Goal: Task Accomplishment & Management: Use online tool/utility

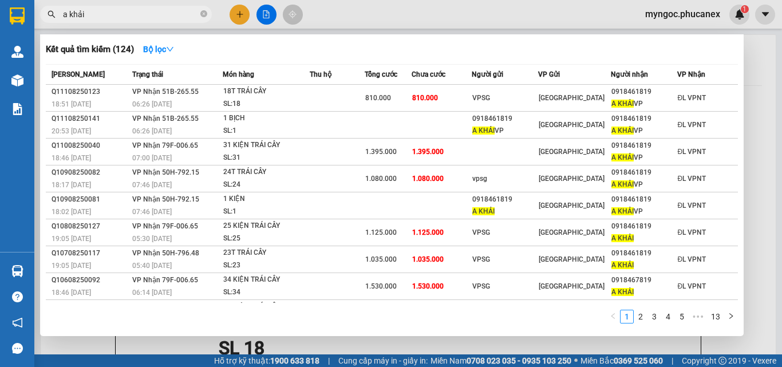
click at [205, 15] on icon "close-circle" at bounding box center [203, 13] width 7 height 7
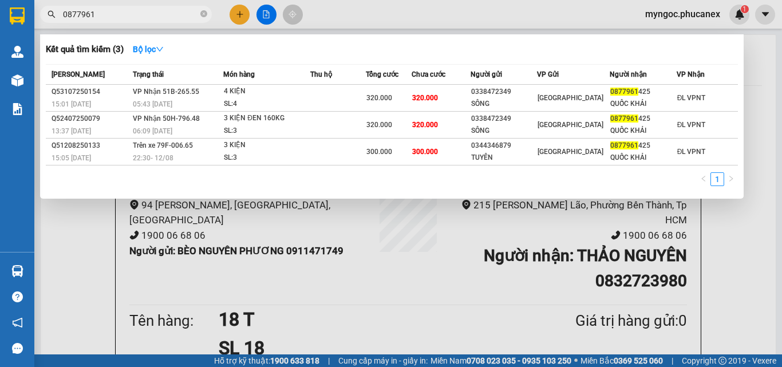
type input "0877961"
click at [268, 12] on div at bounding box center [391, 183] width 782 height 367
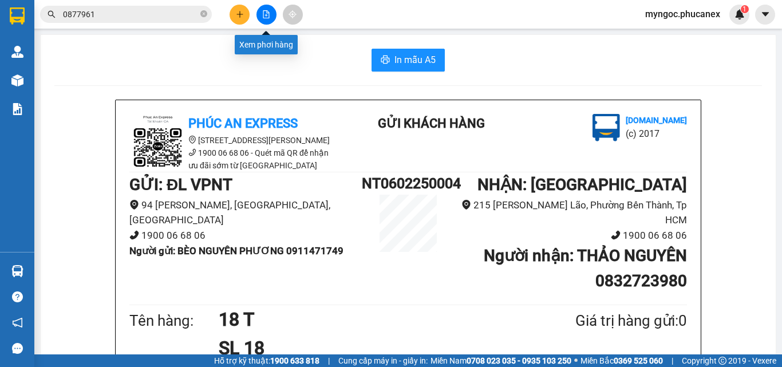
click at [264, 18] on button at bounding box center [266, 15] width 20 height 20
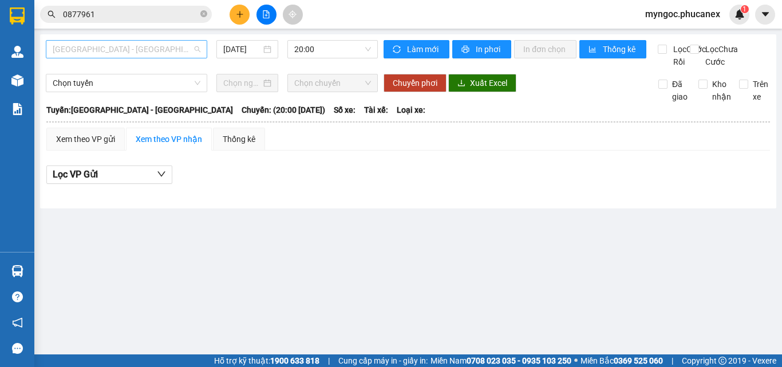
click at [176, 46] on span "[GEOGRAPHIC_DATA] - [GEOGRAPHIC_DATA]" at bounding box center [127, 49] width 148 height 17
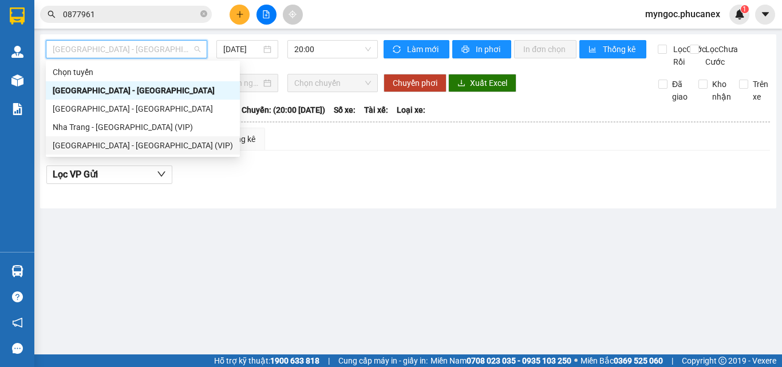
click at [112, 144] on div "[GEOGRAPHIC_DATA] - [GEOGRAPHIC_DATA] (VIP)" at bounding box center [143, 145] width 180 height 13
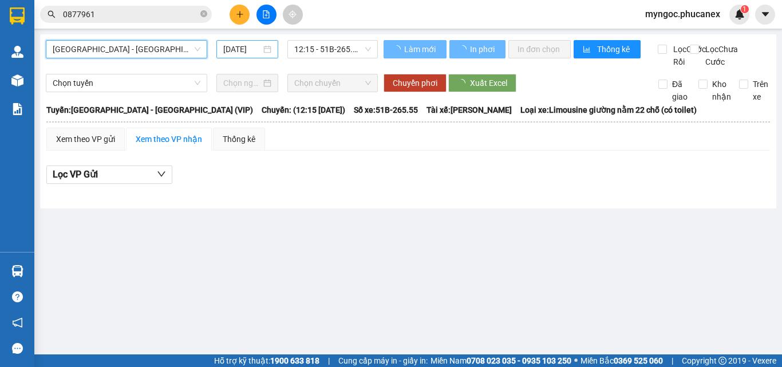
click at [250, 53] on input "[DATE]" at bounding box center [242, 49] width 38 height 13
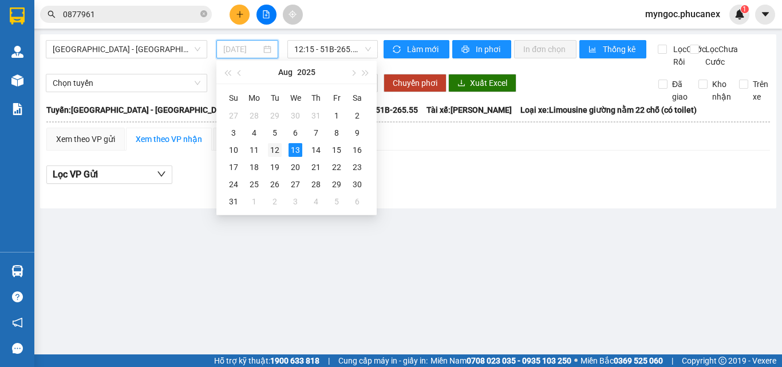
click at [273, 149] on div "12" at bounding box center [275, 150] width 14 height 14
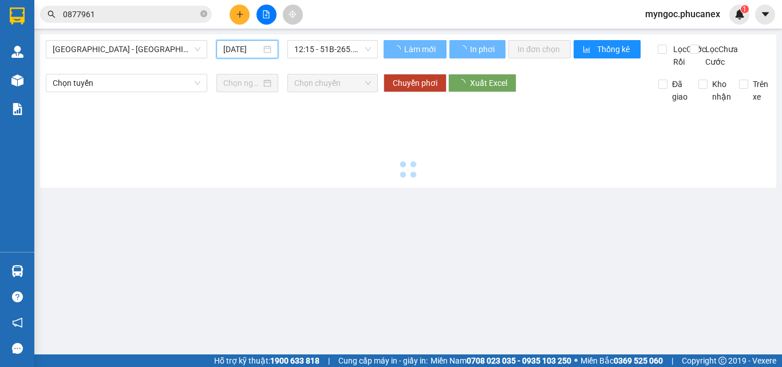
type input "[DATE]"
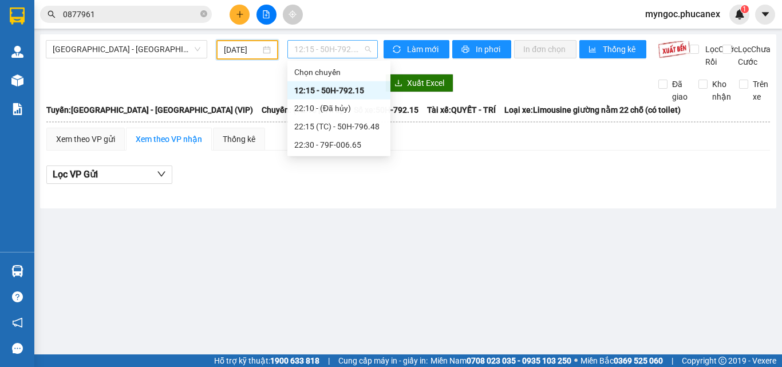
click at [358, 46] on span "12:15 - 50H-792.15" at bounding box center [332, 49] width 77 height 17
click at [329, 145] on div "22:30 - 79F-006.65" at bounding box center [338, 145] width 89 height 13
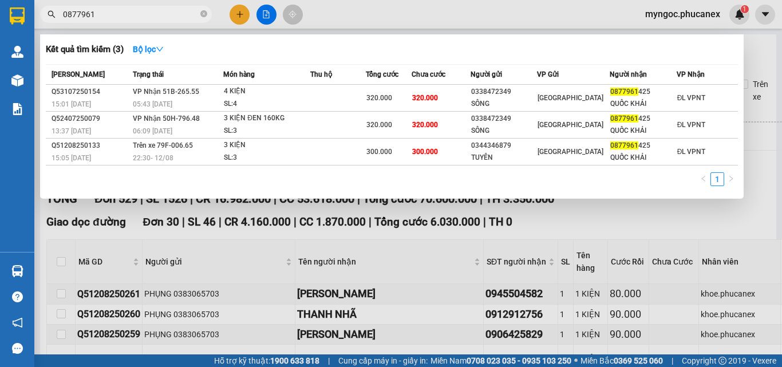
click at [140, 14] on input "0877961" at bounding box center [130, 14] width 135 height 13
